Goal: Download file/media

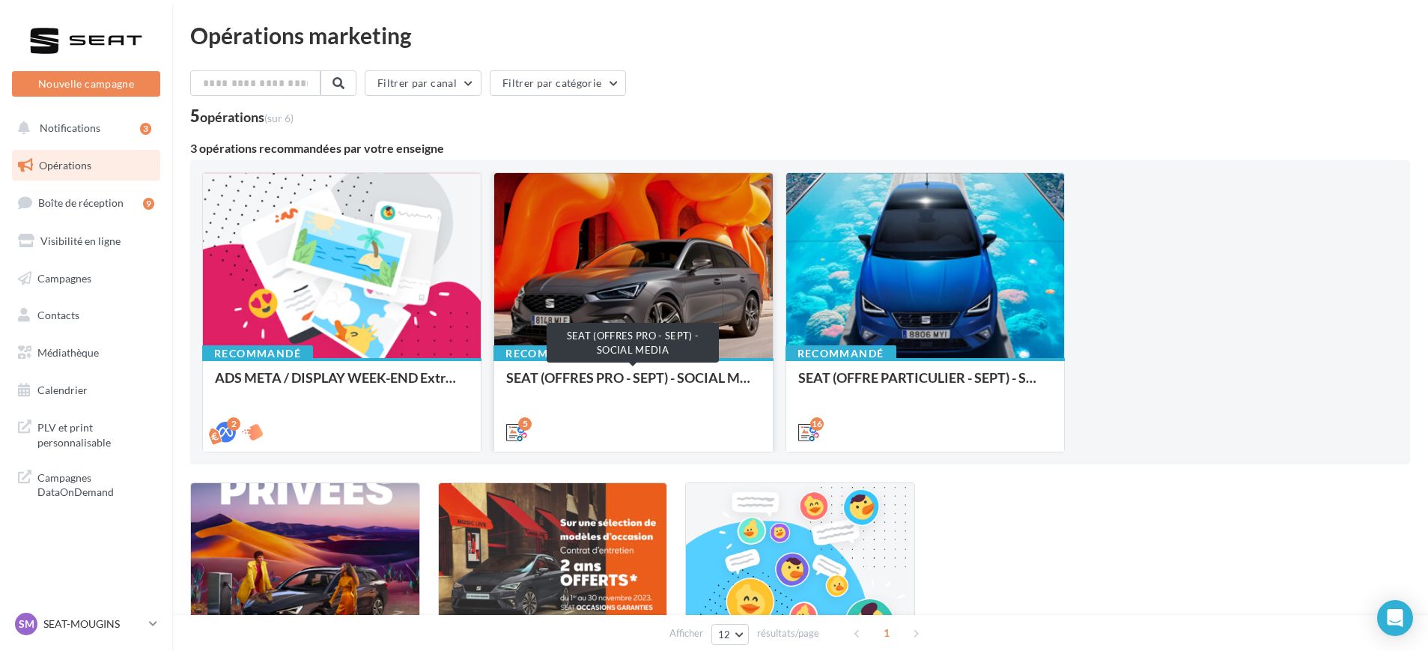
click at [605, 380] on div "SEAT (OFFRES PRO - SEPT) - SOCIAL MEDIA" at bounding box center [633, 385] width 254 height 30
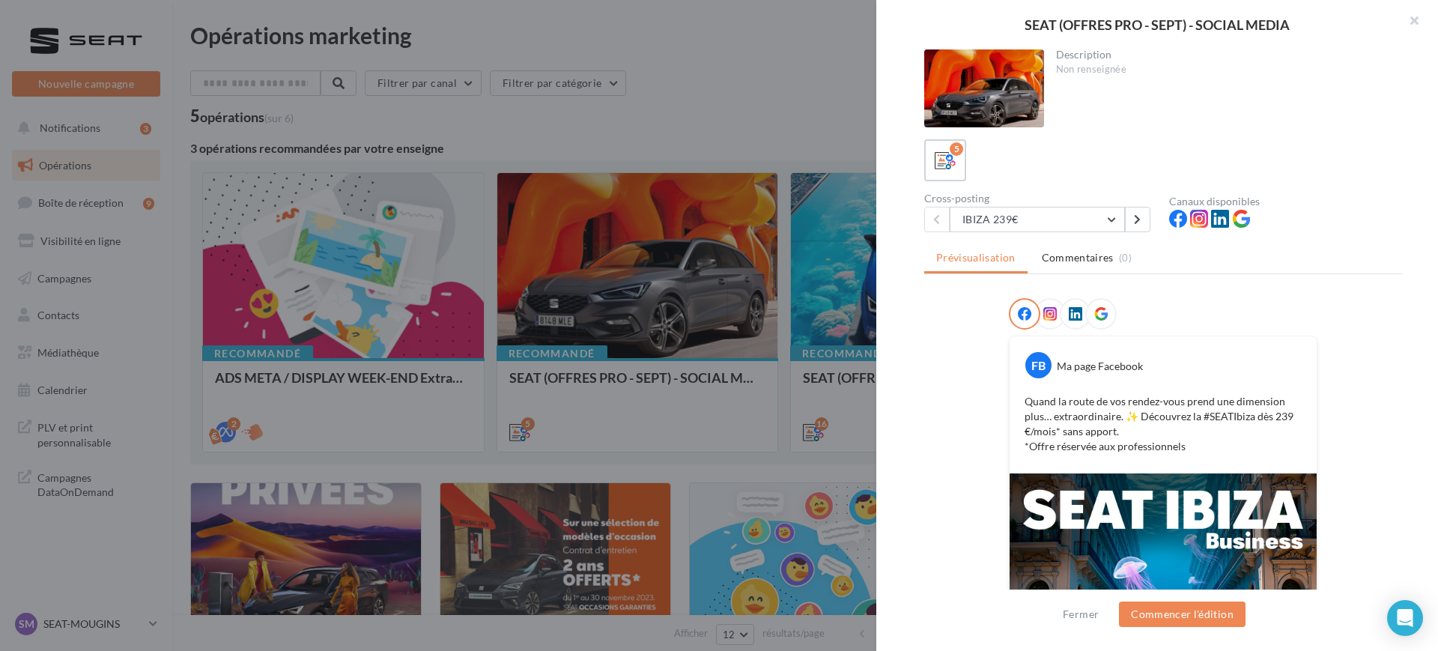
click at [679, 353] on div at bounding box center [719, 325] width 1438 height 651
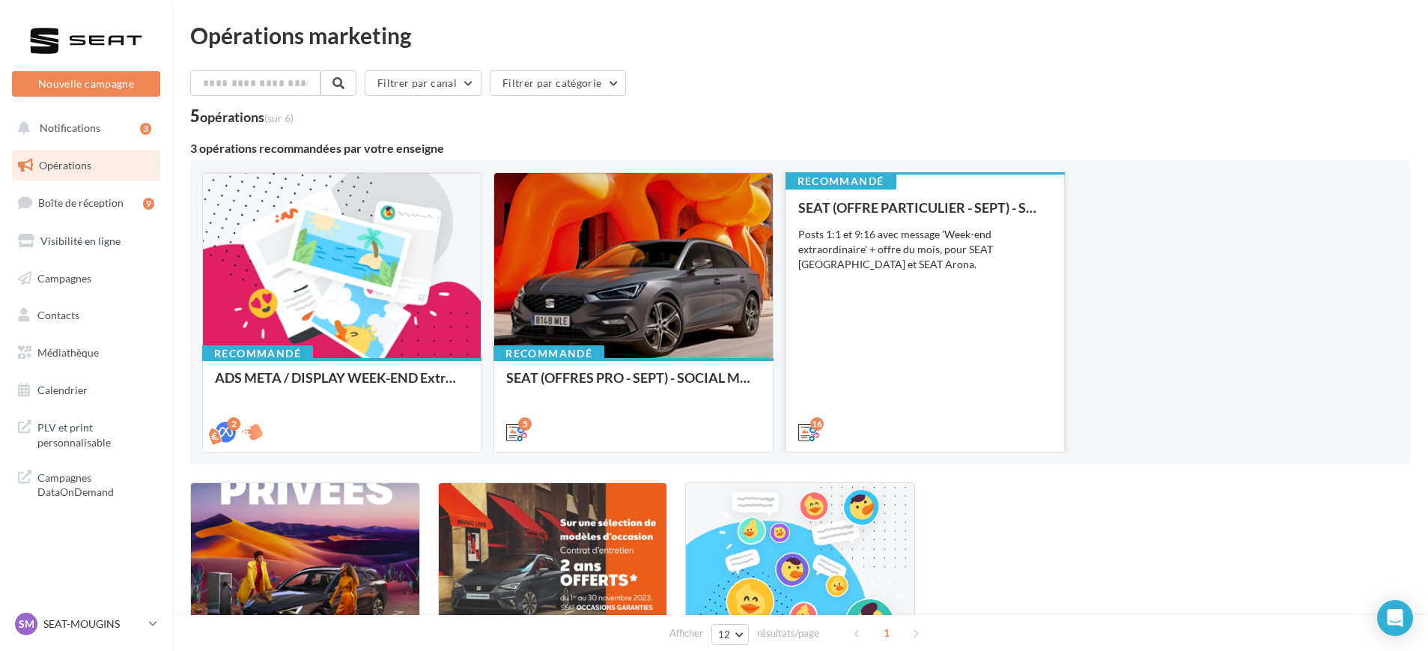
click at [874, 382] on div "SEAT (OFFRE PARTICULIER - SEPT) - SOCIAL MEDIA Posts 1:1 et 9:16 avec message '…" at bounding box center [925, 319] width 254 height 238
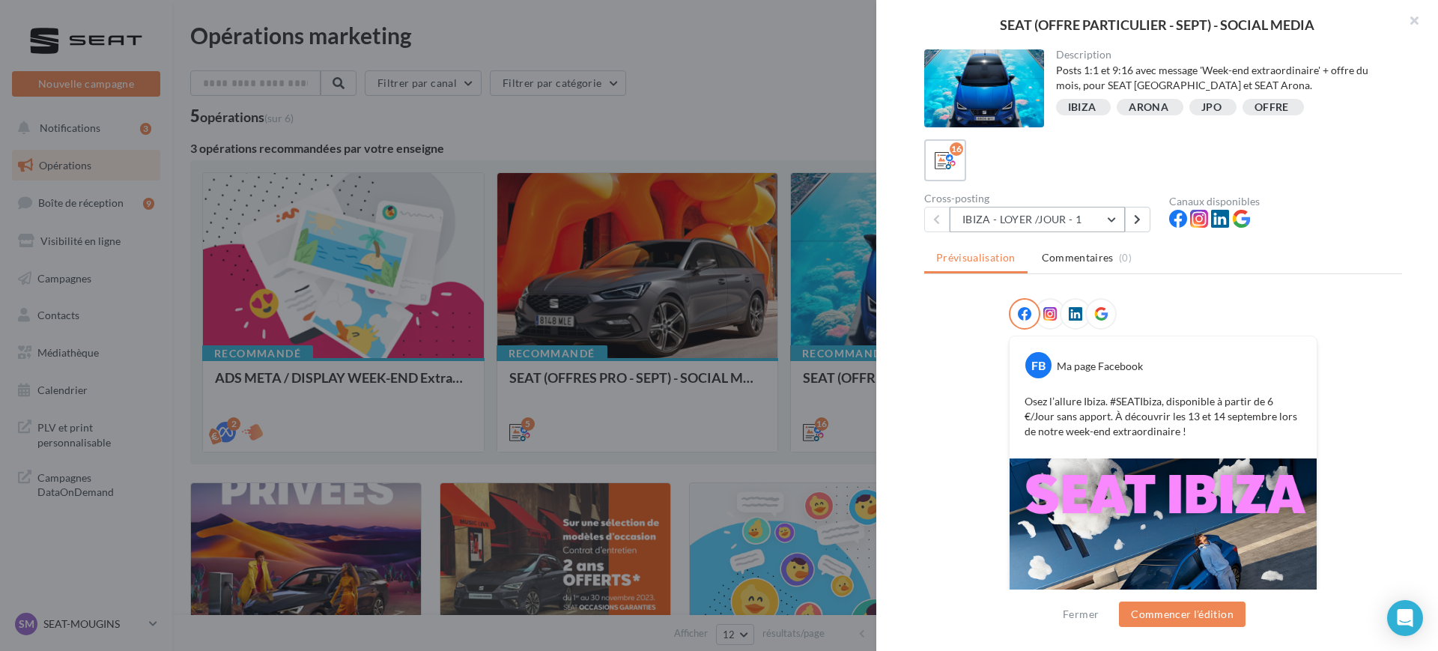
click at [1035, 220] on button "IBIZA - LOYER /JOUR - 1" at bounding box center [1037, 219] width 175 height 25
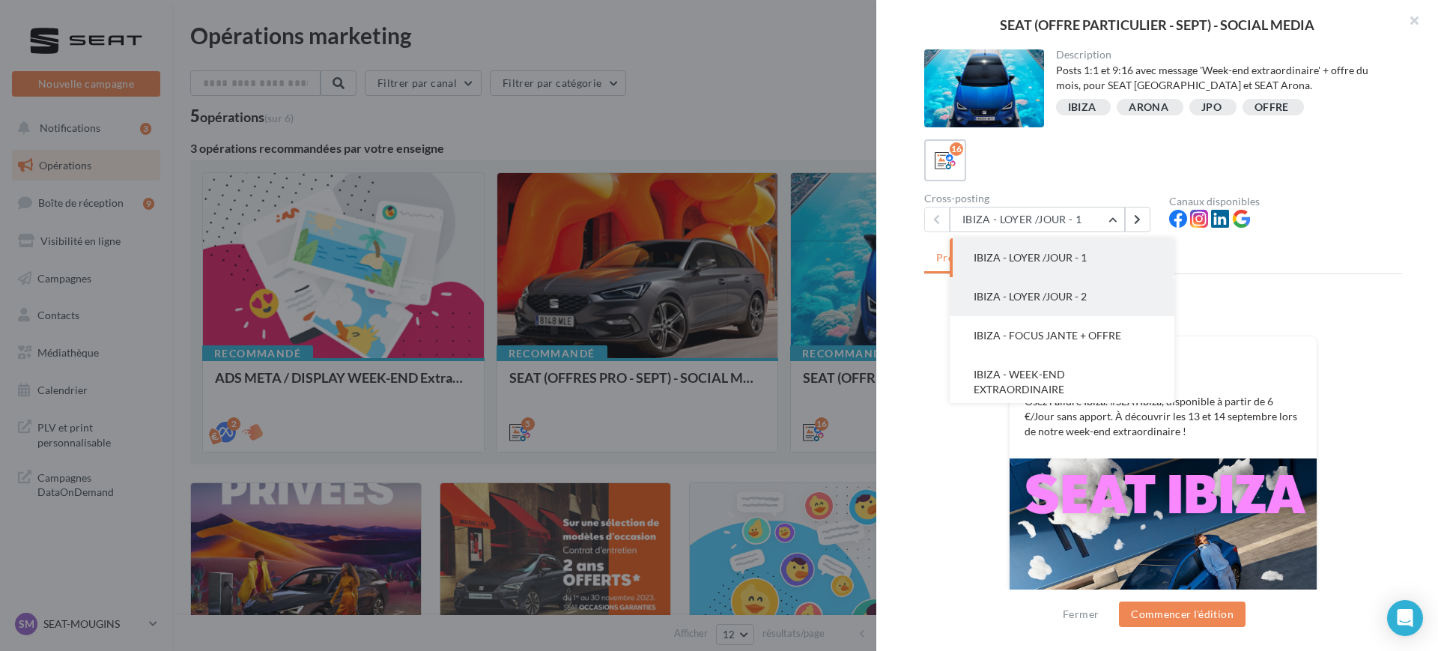
click at [1028, 288] on button "IBIZA - LOYER /JOUR - 2" at bounding box center [1062, 296] width 225 height 39
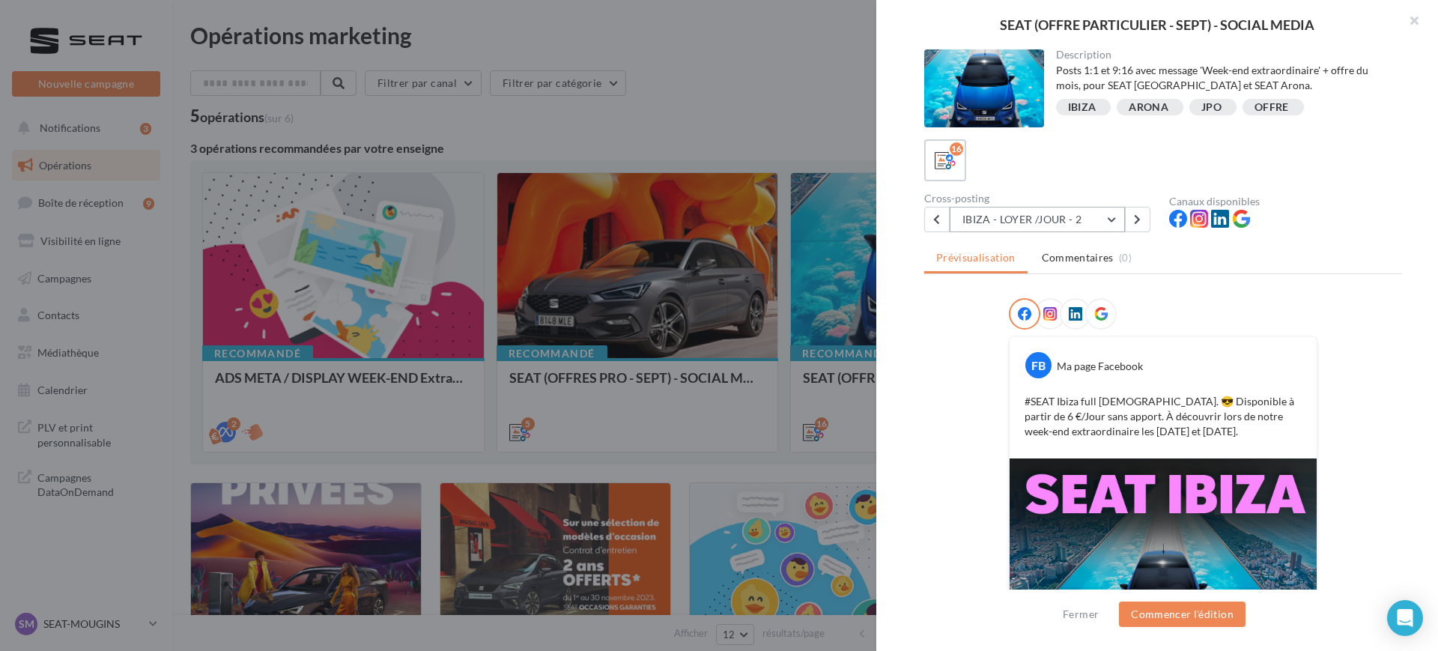
click at [1056, 217] on button "IBIZA - LOYER /JOUR - 2" at bounding box center [1037, 219] width 175 height 25
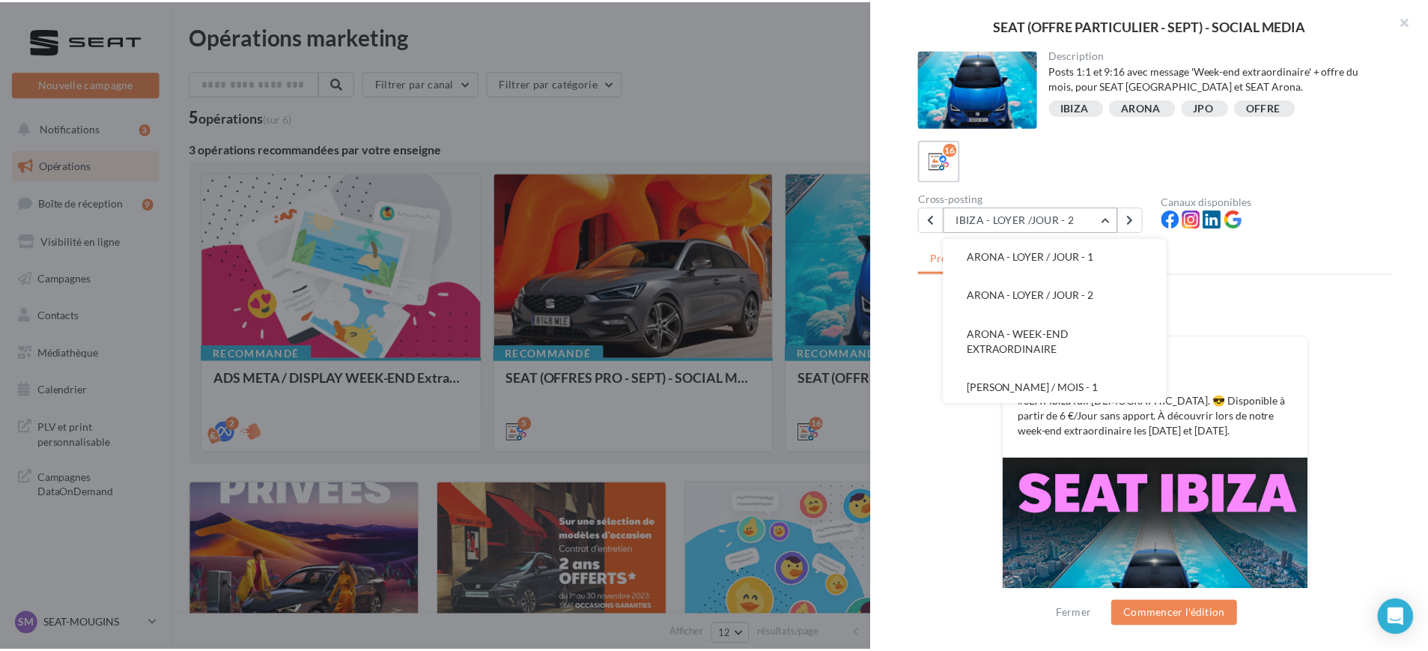
scroll to position [252, 0]
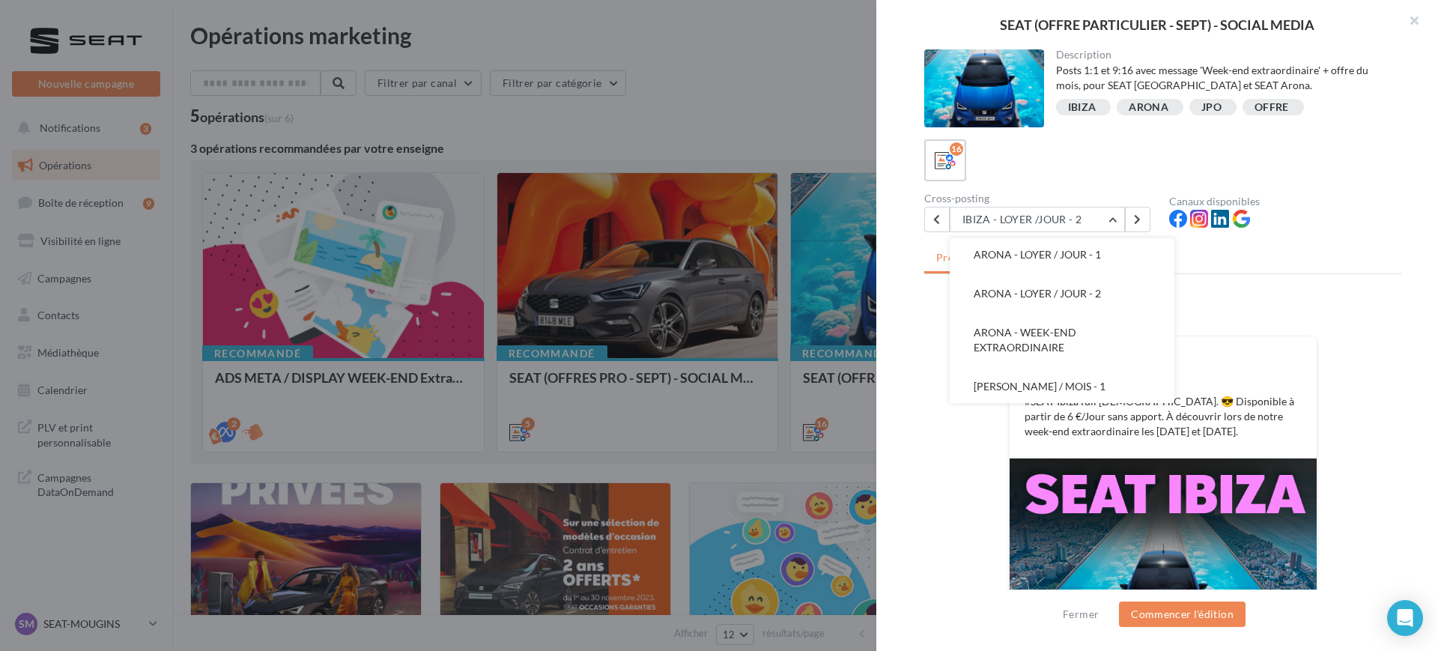
click at [326, 198] on div at bounding box center [719, 325] width 1438 height 651
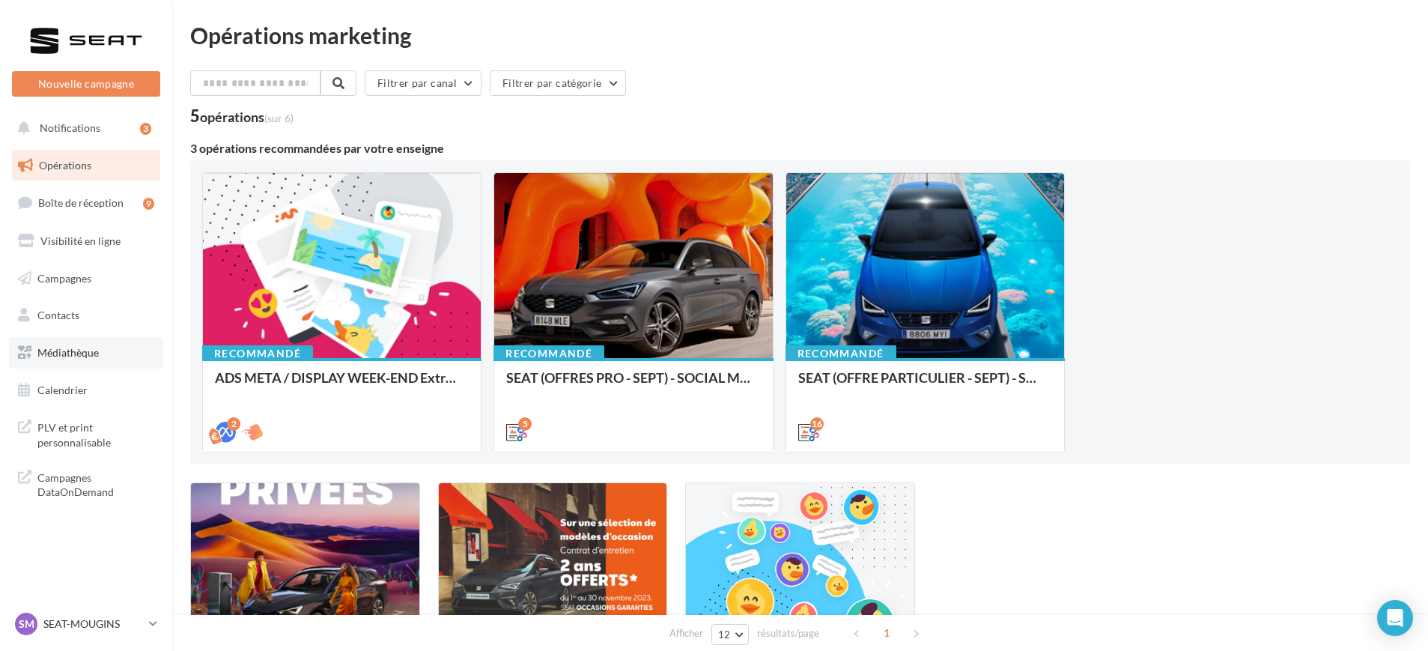
click at [112, 363] on link "Médiathèque" at bounding box center [86, 352] width 154 height 31
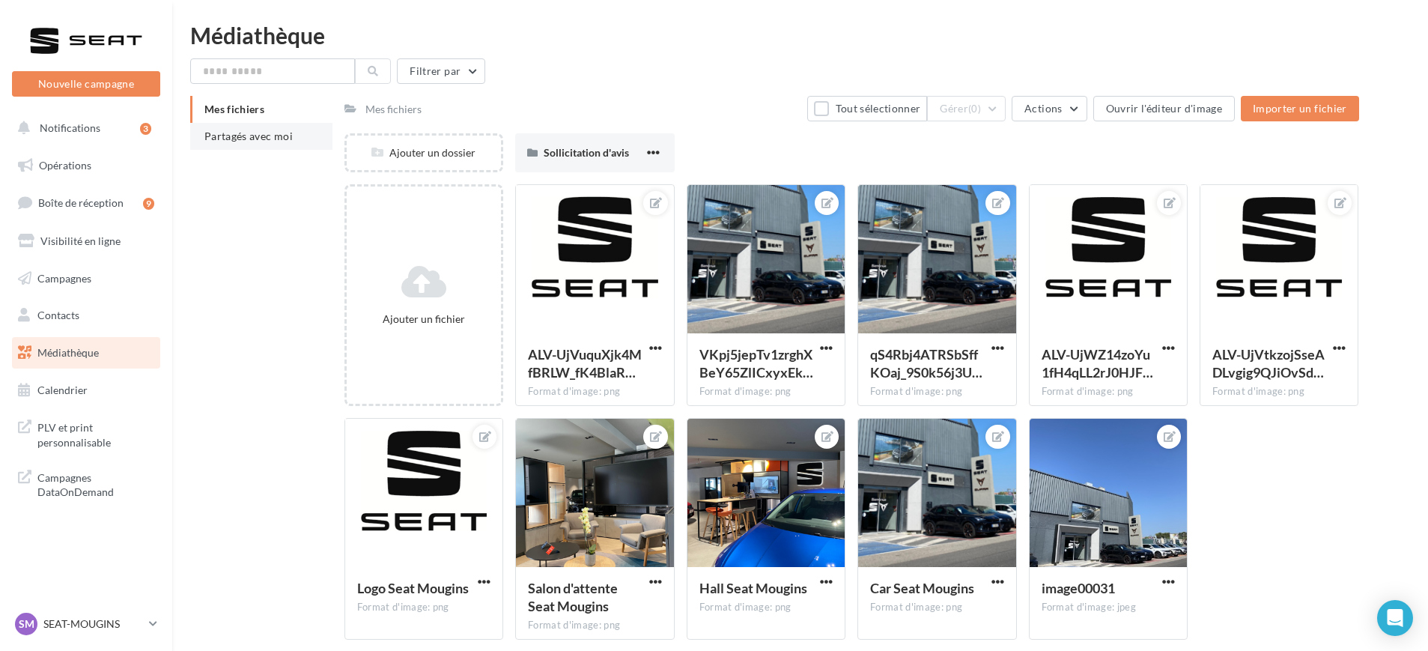
click at [256, 132] on span "Partagés avec moi" at bounding box center [248, 136] width 88 height 13
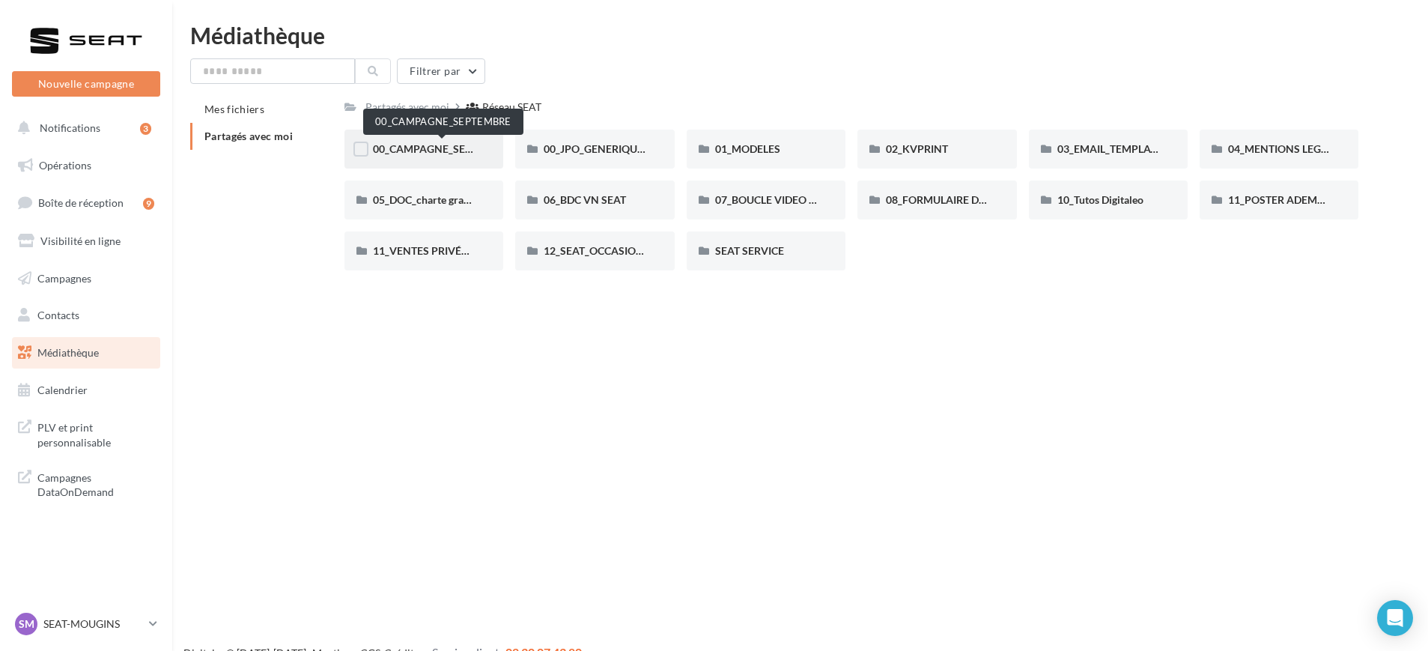
click at [434, 147] on span "00_CAMPAGNE_SEPTEMBRE" at bounding box center [443, 148] width 140 height 13
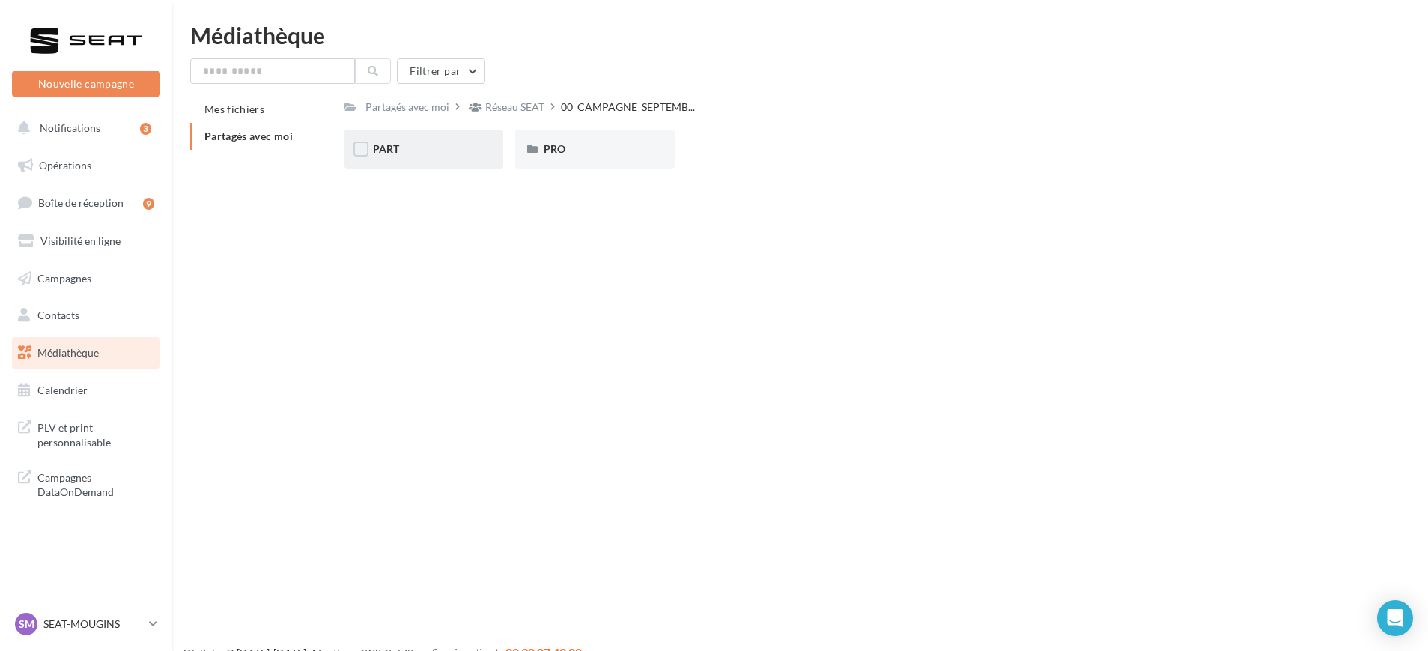
click at [398, 160] on div "PART" at bounding box center [424, 149] width 159 height 39
click at [775, 149] on div "IBIZA" at bounding box center [766, 149] width 102 height 15
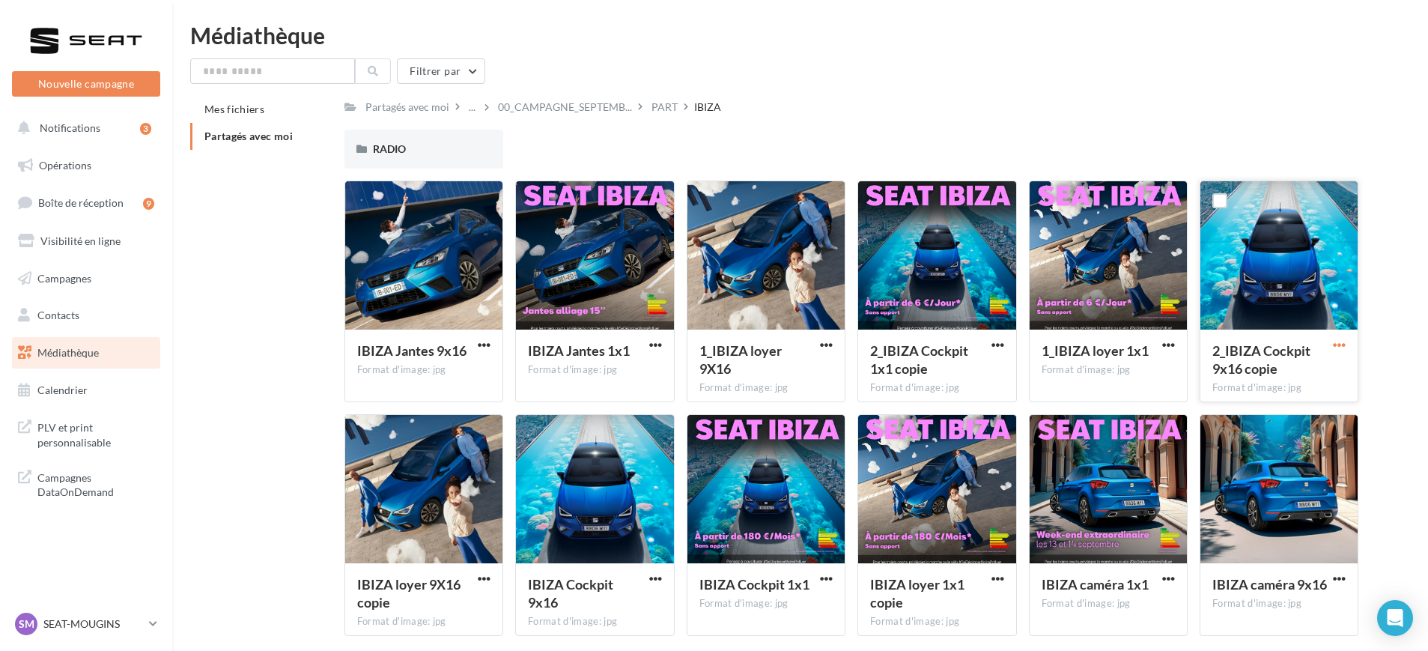
click at [1340, 350] on span "button" at bounding box center [1339, 345] width 13 height 13
click at [1268, 381] on button "Télécharger" at bounding box center [1274, 374] width 150 height 39
click at [822, 346] on span "button" at bounding box center [826, 345] width 13 height 13
click at [752, 377] on button "Télécharger" at bounding box center [761, 374] width 150 height 39
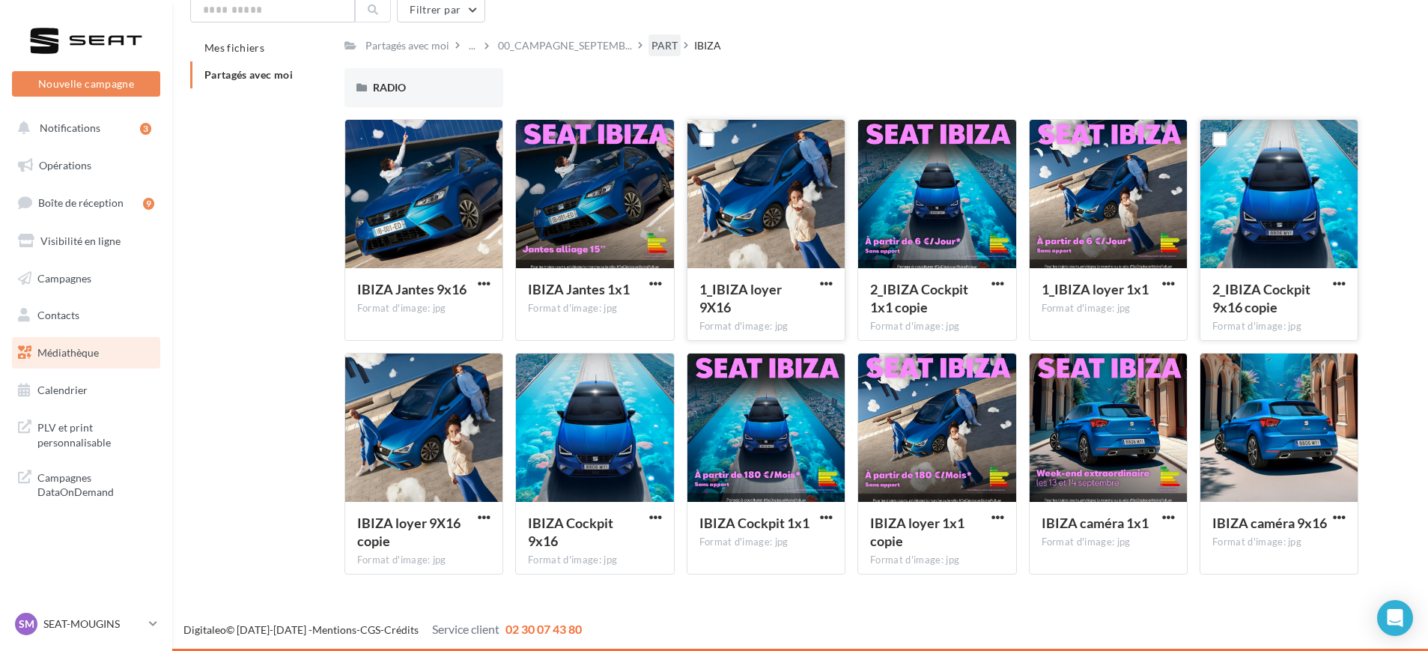
click at [652, 41] on div "PART" at bounding box center [665, 45] width 26 height 15
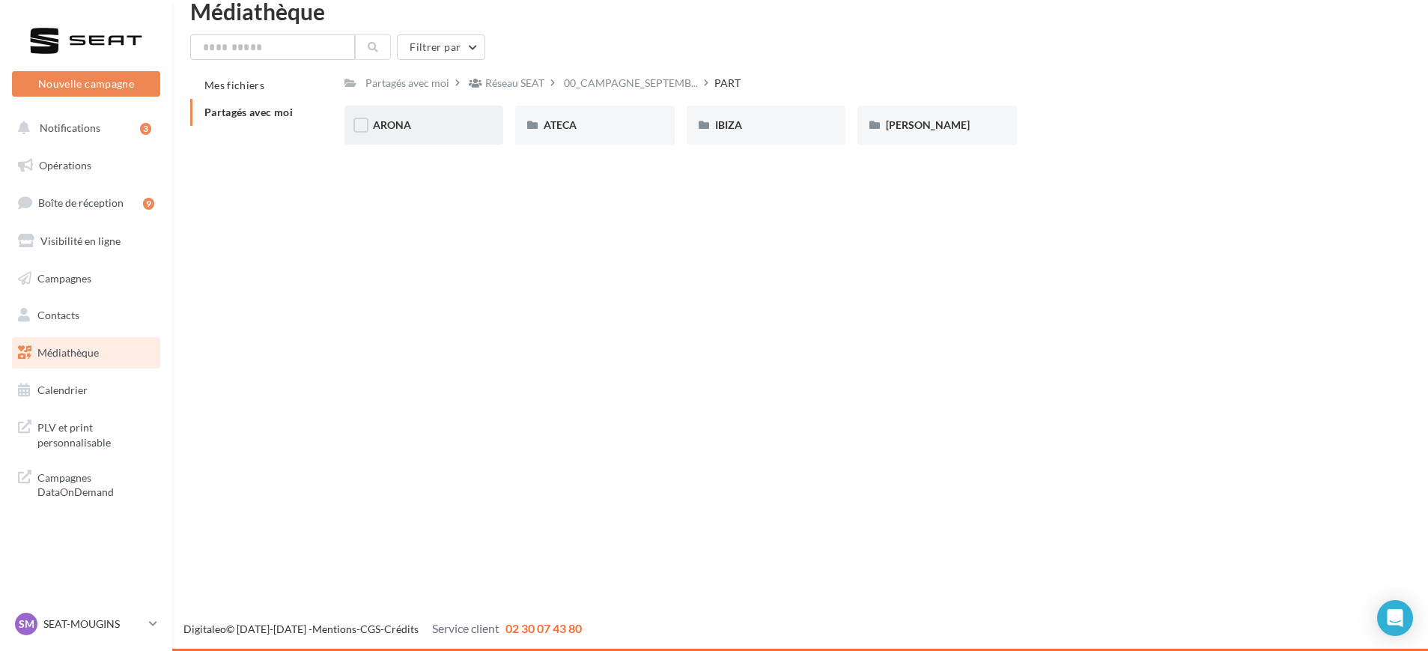
click at [467, 114] on div "ARONA" at bounding box center [424, 125] width 159 height 39
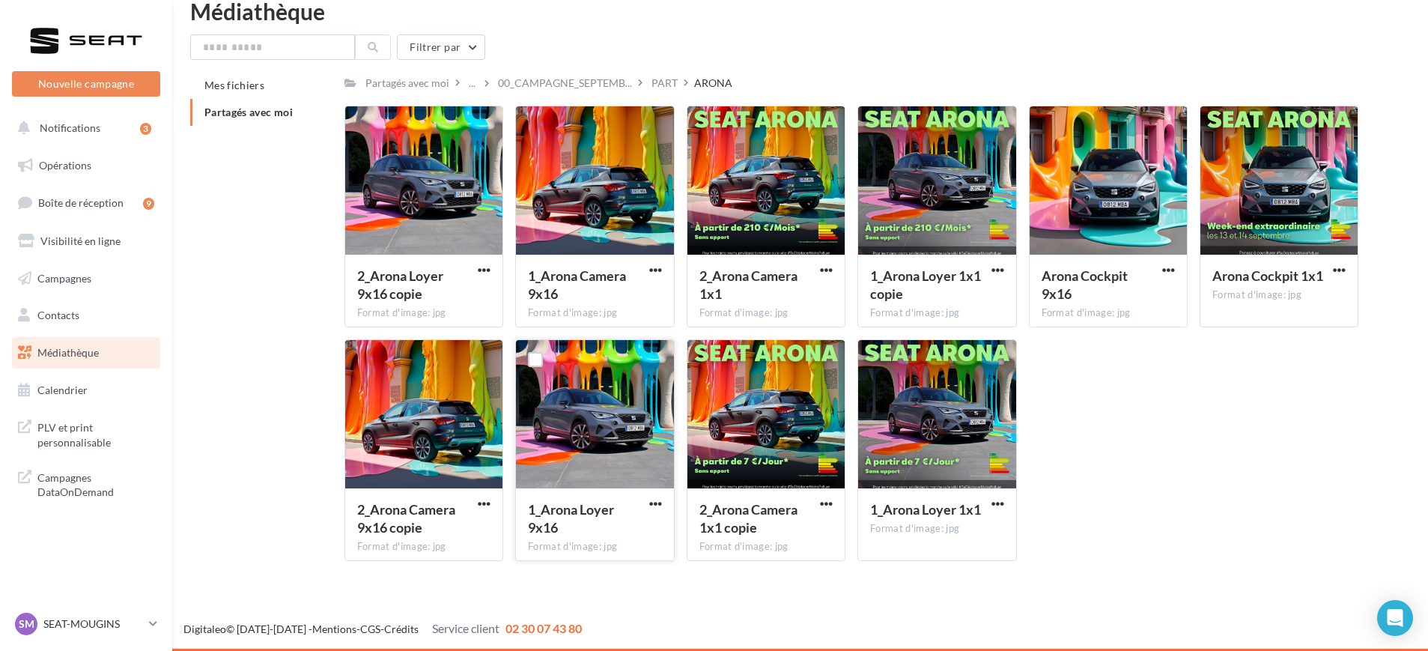
click at [664, 499] on button "button" at bounding box center [655, 504] width 19 height 15
click at [604, 538] on button "Télécharger" at bounding box center [590, 533] width 150 height 39
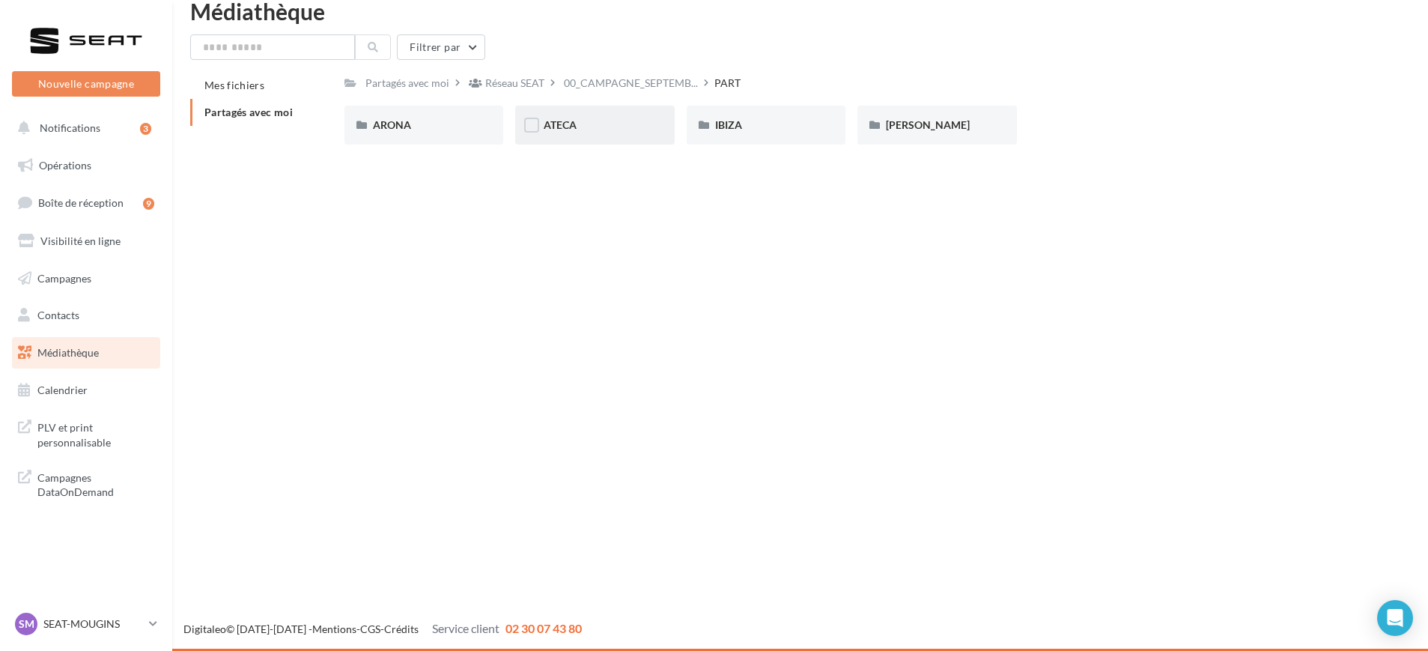
click at [601, 127] on div "ATECA" at bounding box center [595, 125] width 102 height 15
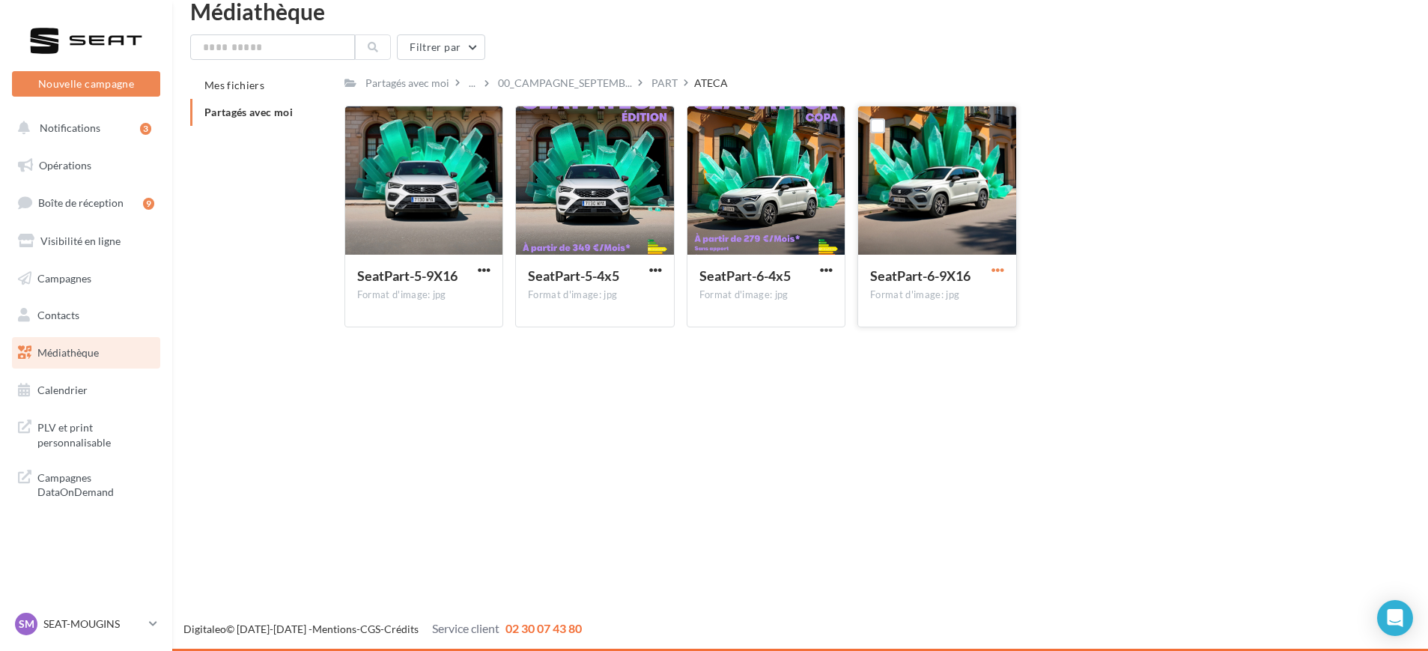
click at [1000, 270] on span "button" at bounding box center [998, 270] width 13 height 13
click at [918, 295] on button "Télécharger" at bounding box center [933, 299] width 150 height 39
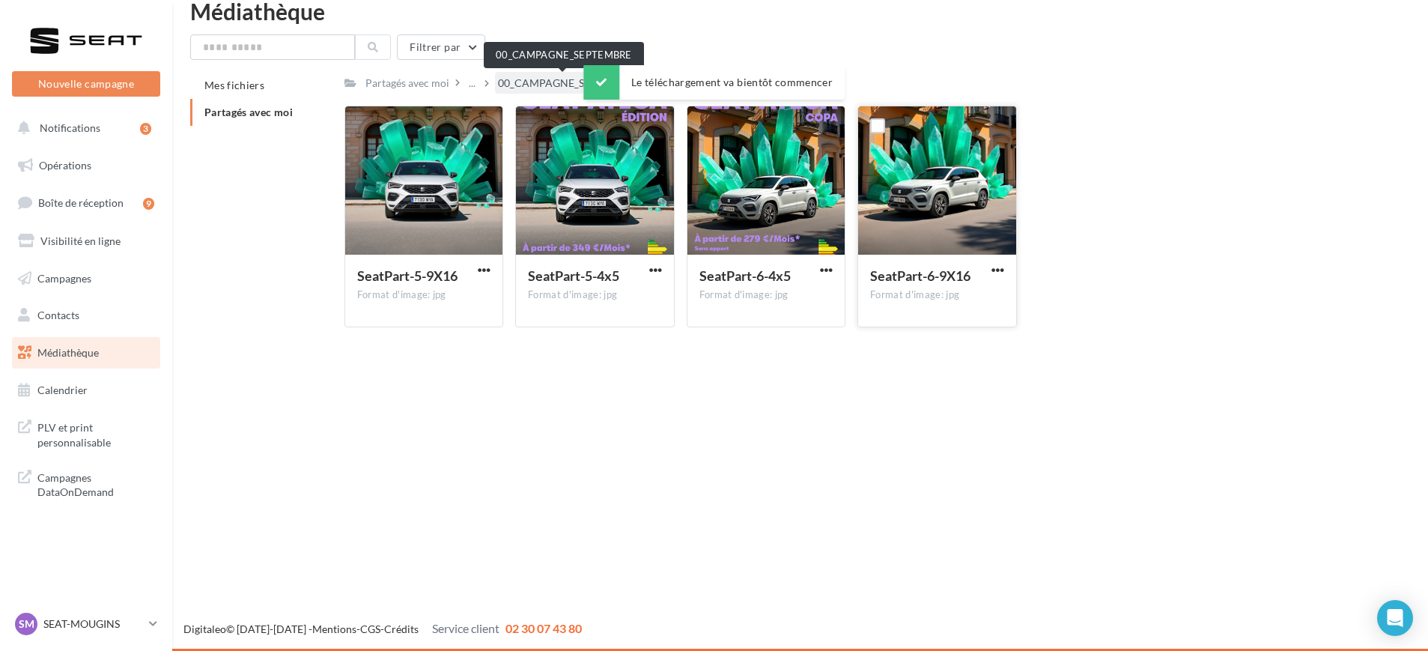
click at [574, 83] on span "00_CAMPAGNE_SEPTEMB..." at bounding box center [565, 83] width 134 height 15
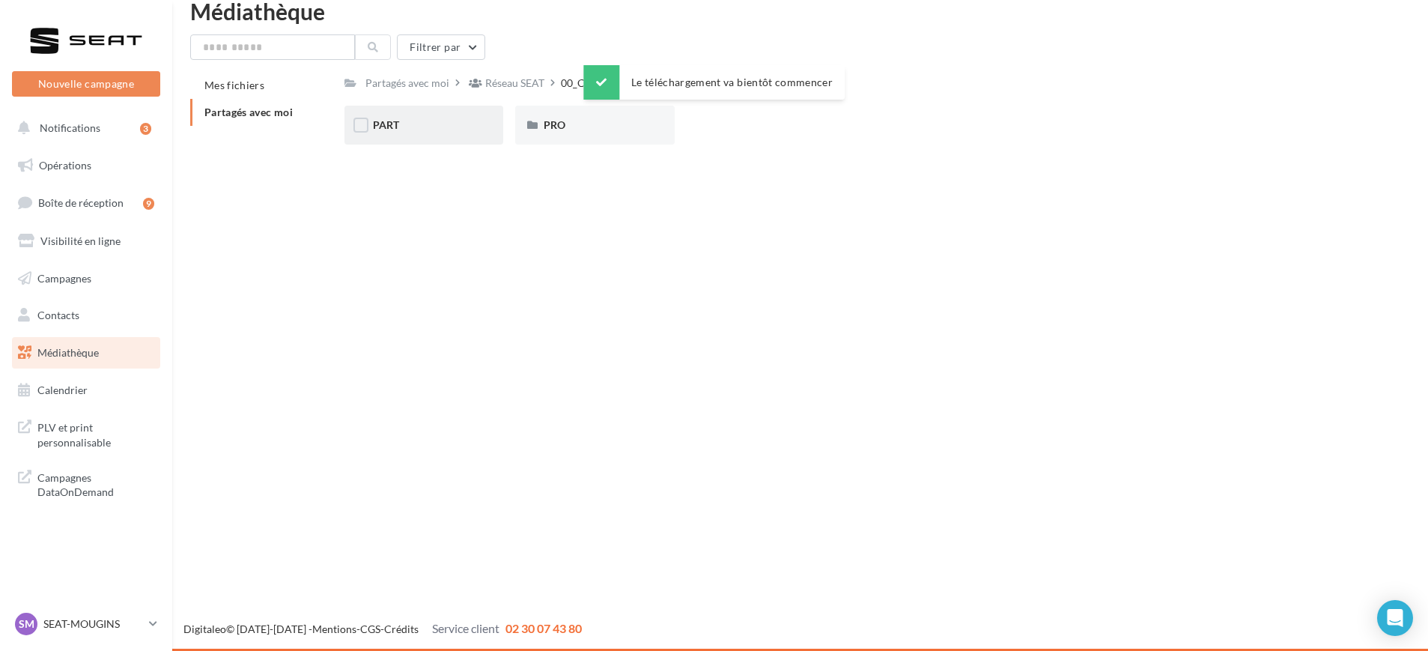
click at [433, 139] on div "PART" at bounding box center [424, 125] width 159 height 39
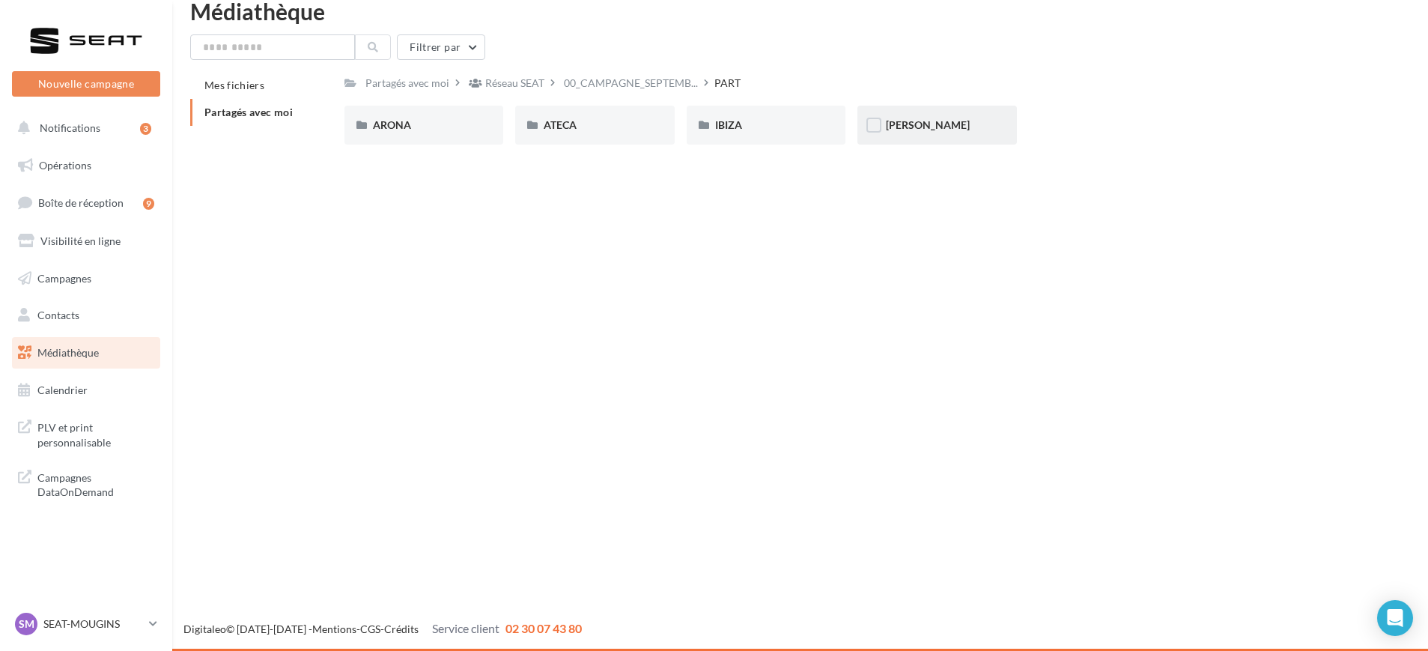
click at [931, 127] on div "[PERSON_NAME]" at bounding box center [937, 125] width 102 height 15
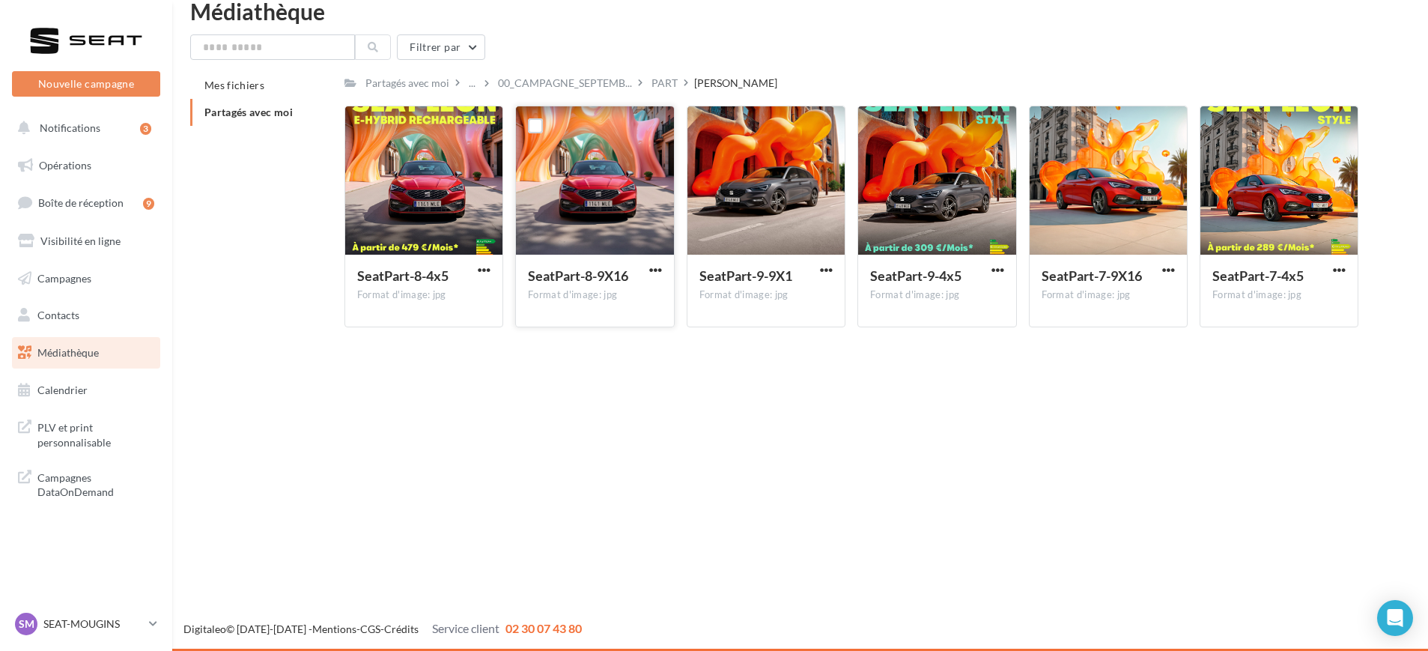
click at [661, 258] on div "SeatPart-8-9X16 Format d'image: jpg" at bounding box center [594, 290] width 157 height 70
click at [823, 269] on span "button" at bounding box center [826, 270] width 13 height 13
click at [783, 311] on button "Télécharger" at bounding box center [761, 299] width 150 height 39
click at [156, 625] on icon at bounding box center [153, 623] width 8 height 13
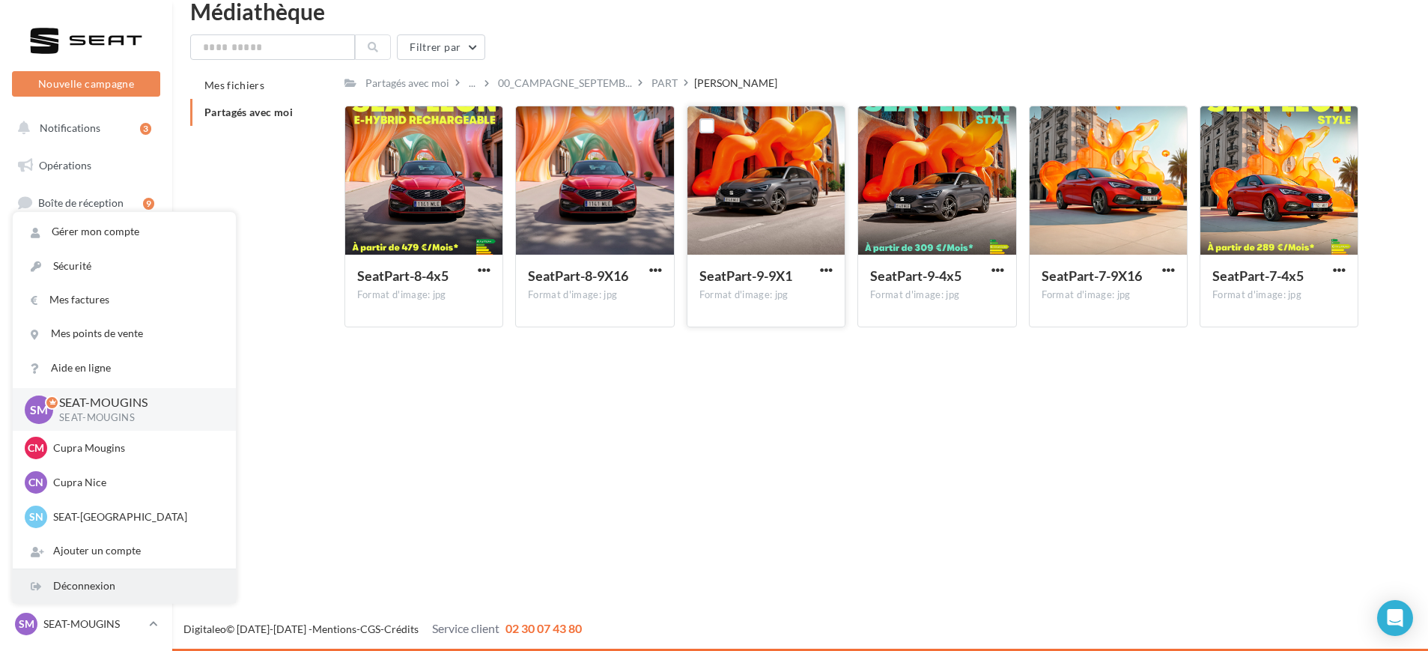
click at [144, 579] on div "Déconnexion" at bounding box center [124, 586] width 223 height 34
